Goal: Navigation & Orientation: Find specific page/section

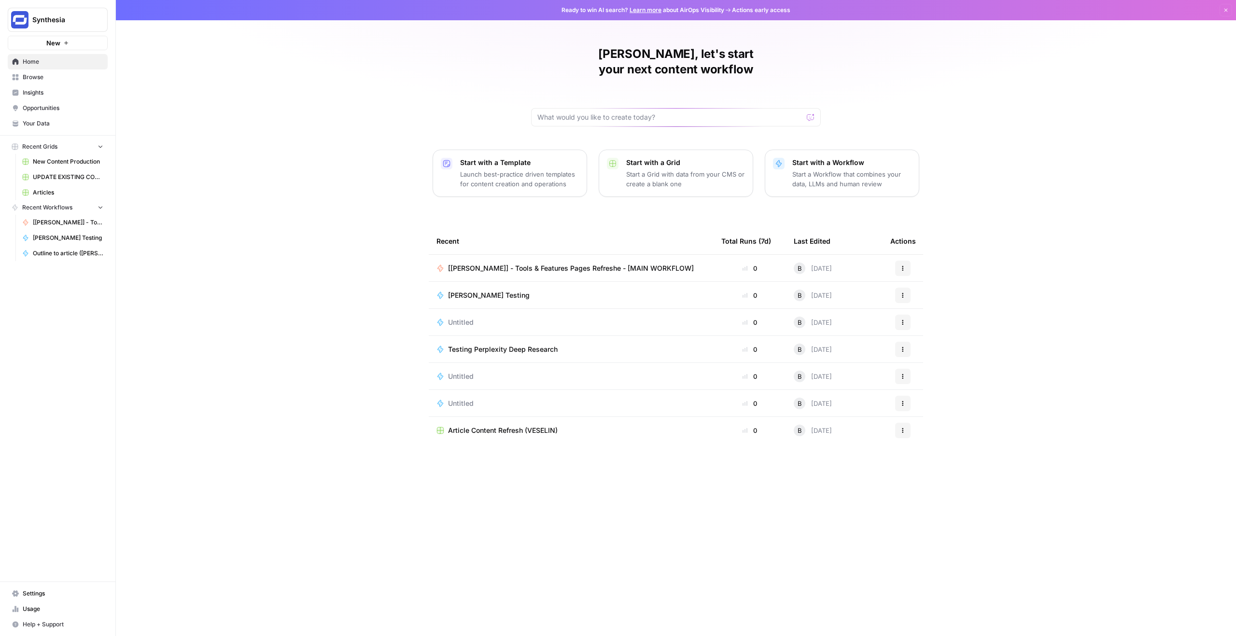
click at [47, 113] on link "Opportunities" at bounding box center [58, 107] width 100 height 15
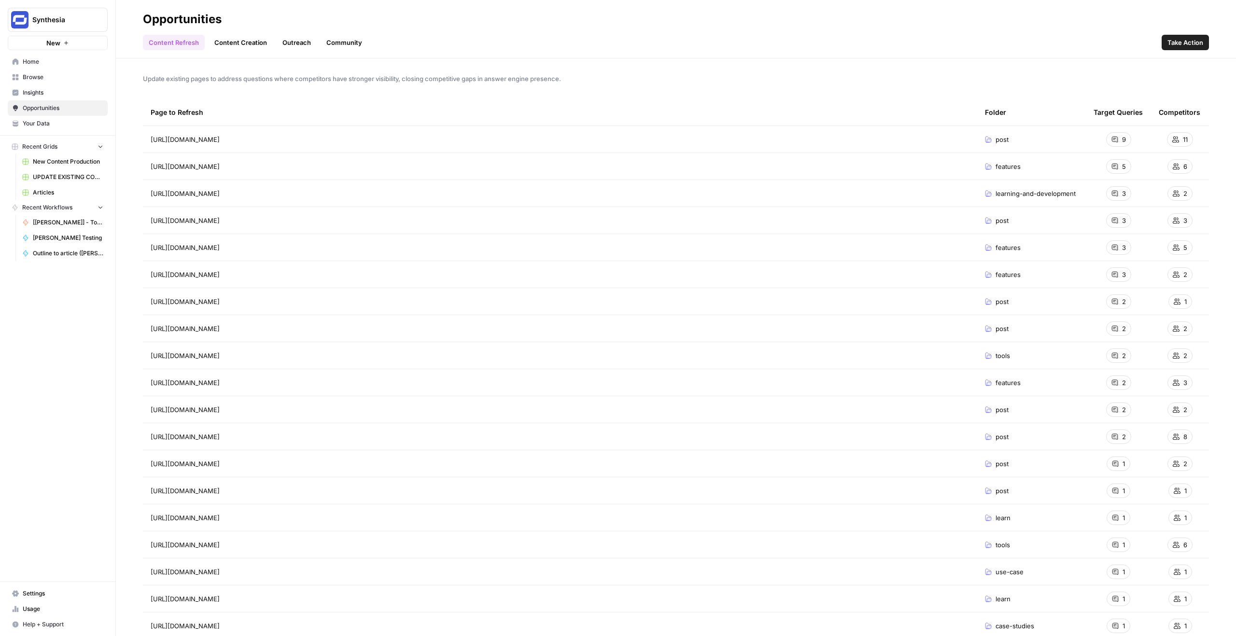
click at [42, 71] on link "Browse" at bounding box center [58, 76] width 100 height 15
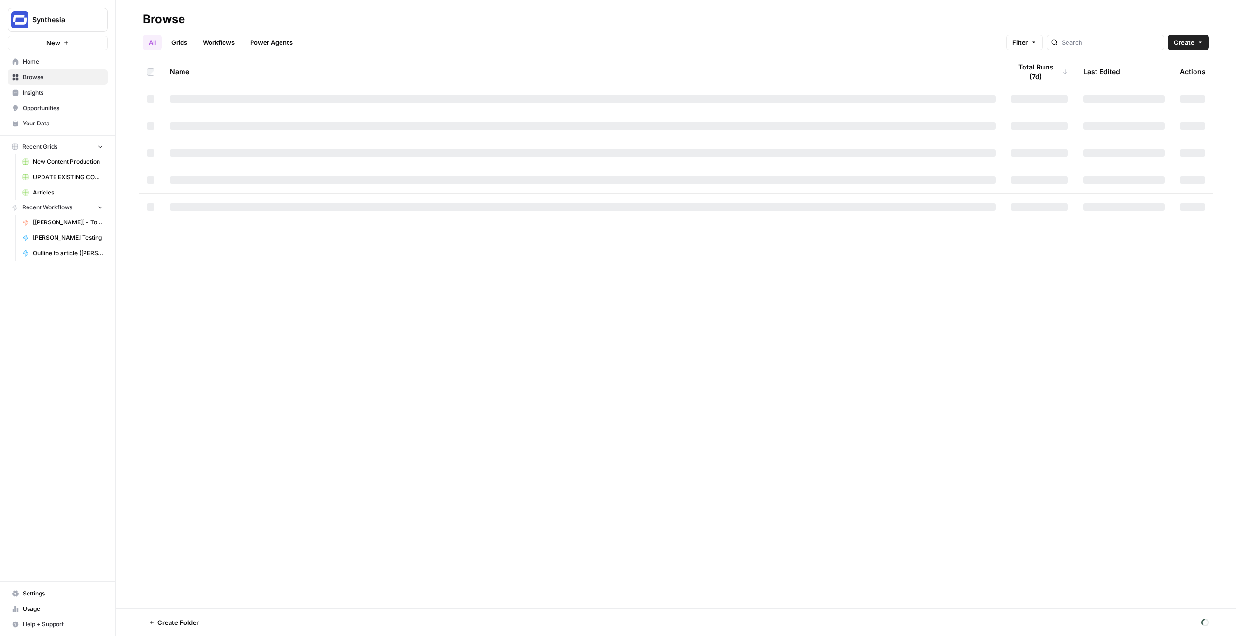
click at [29, 591] on span "Settings" at bounding box center [63, 593] width 81 height 9
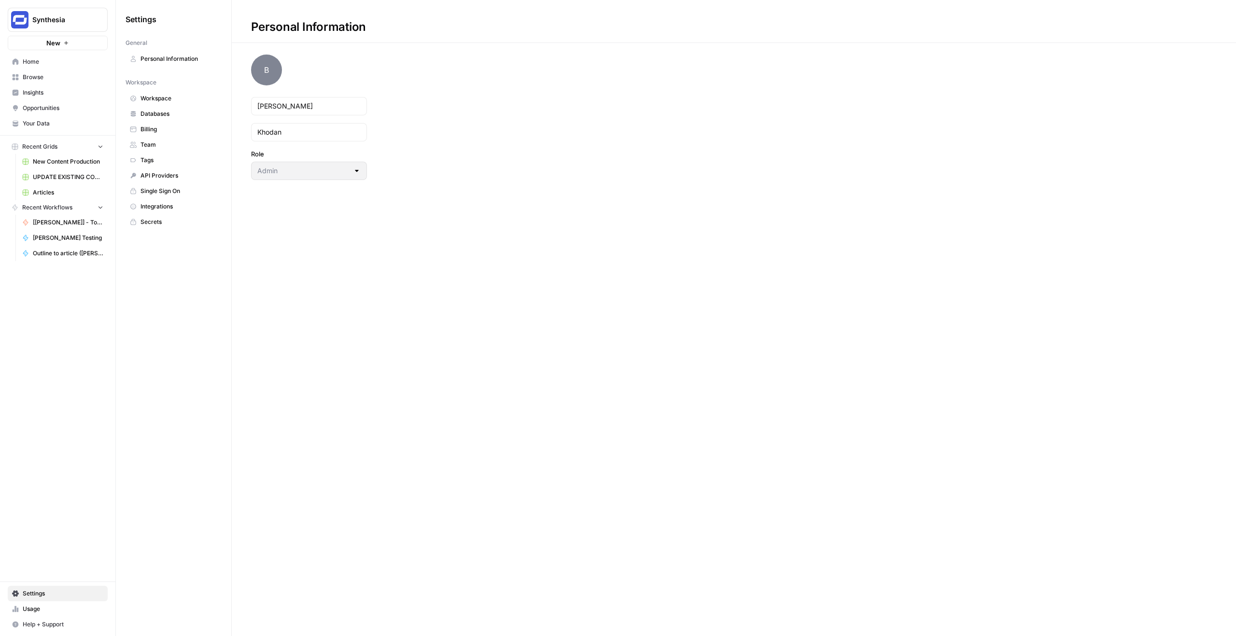
click at [166, 97] on span "Workspace" at bounding box center [178, 98] width 77 height 9
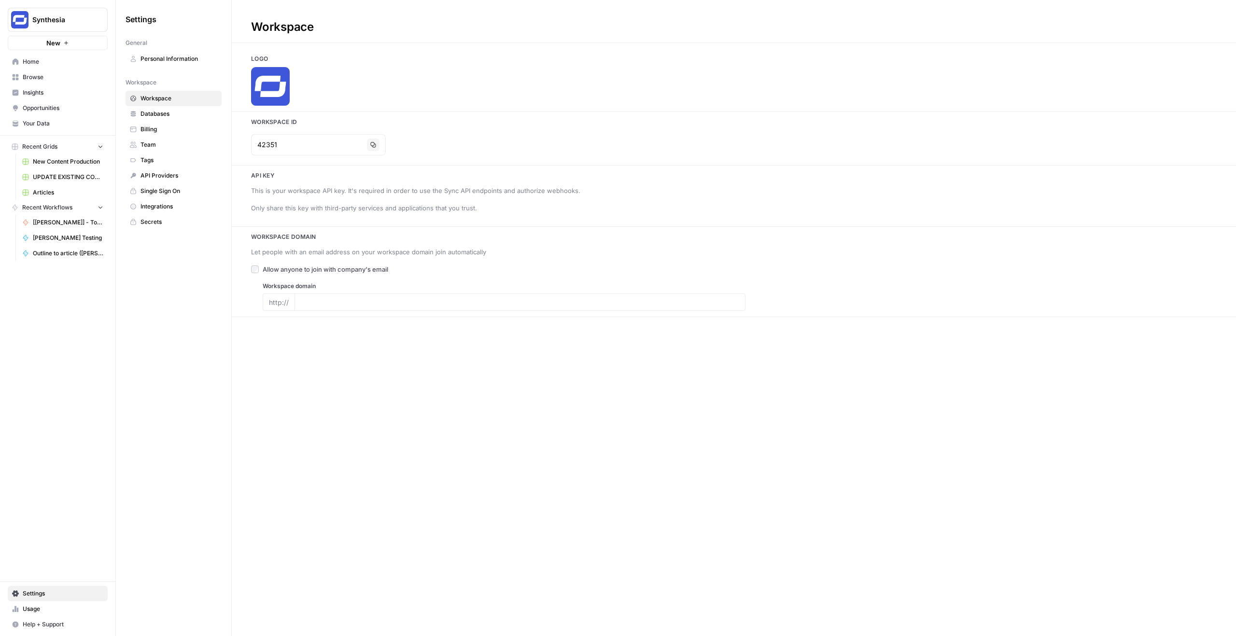
type input "[DOMAIN_NAME]"
click at [169, 114] on span "Databases" at bounding box center [178, 114] width 77 height 9
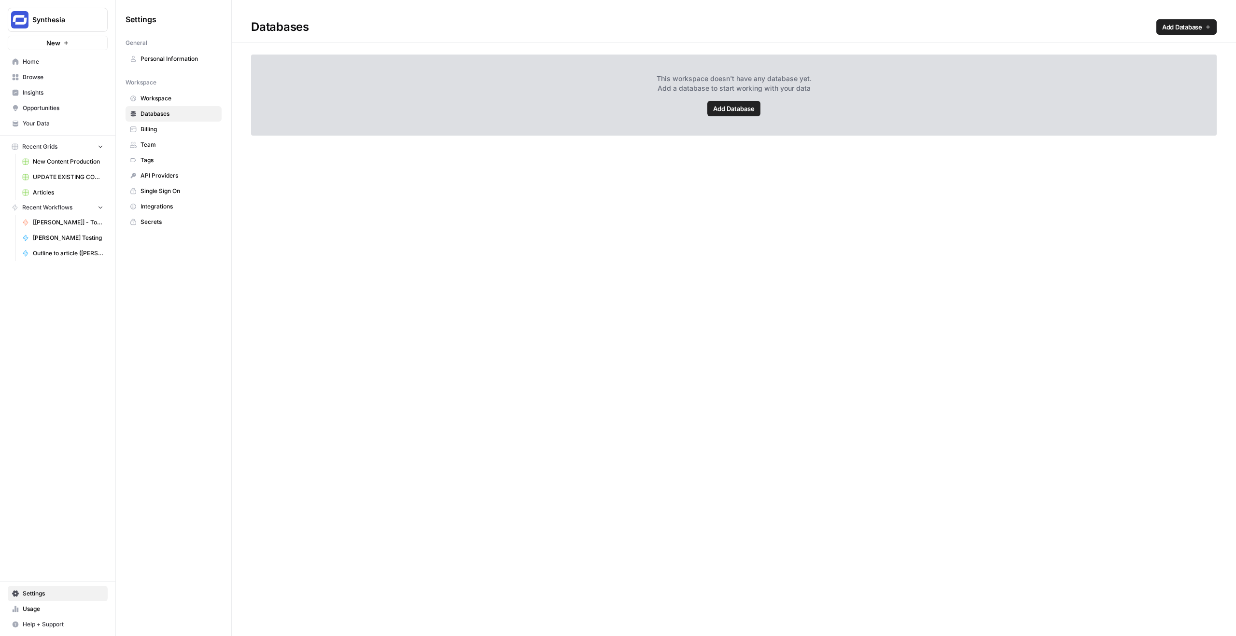
click at [160, 130] on span "Billing" at bounding box center [178, 129] width 77 height 9
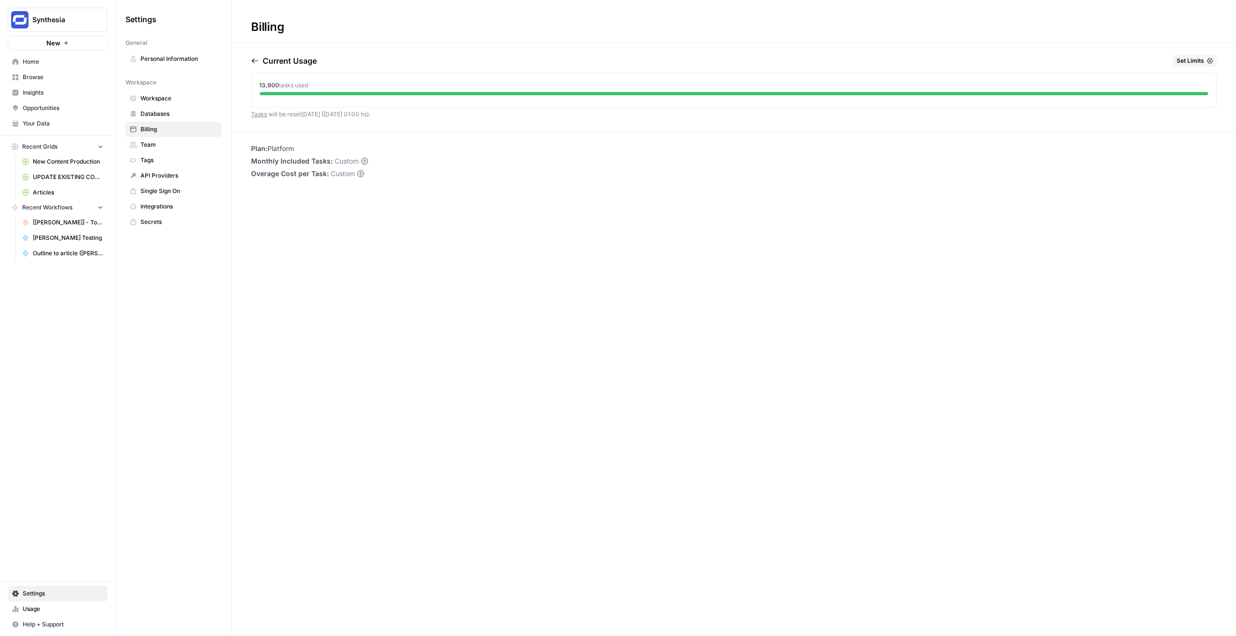
click at [41, 123] on span "Your Data" at bounding box center [63, 123] width 81 height 9
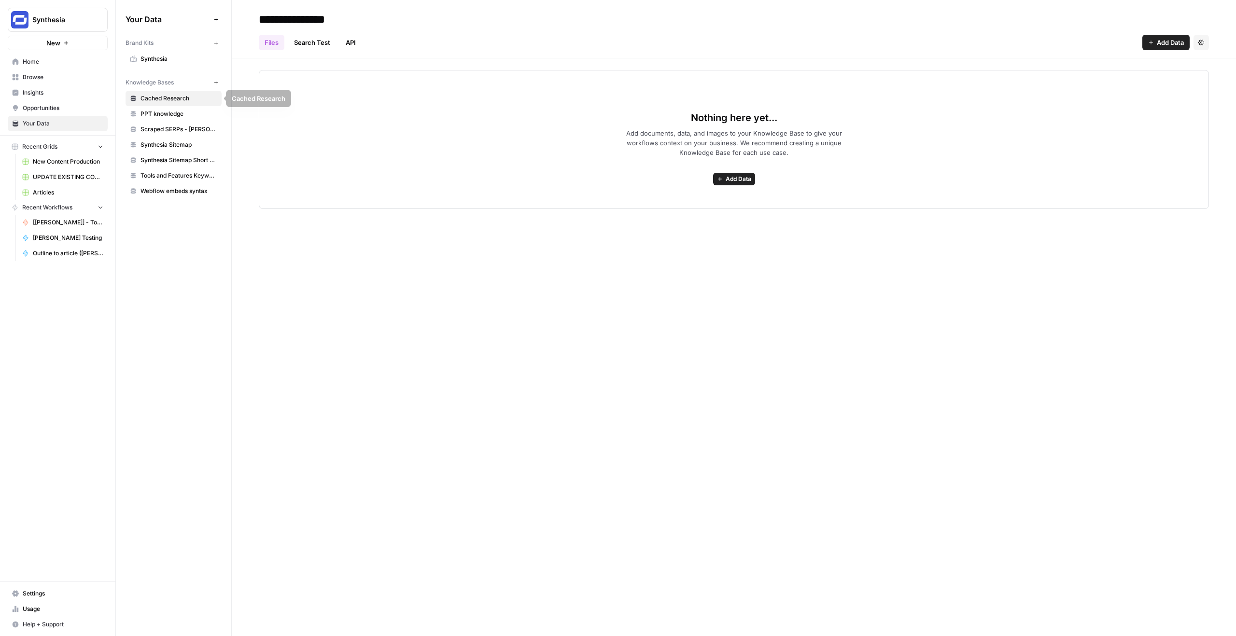
click at [167, 56] on span "Synthesia" at bounding box center [178, 59] width 77 height 9
